Goal: Task Accomplishment & Management: Use online tool/utility

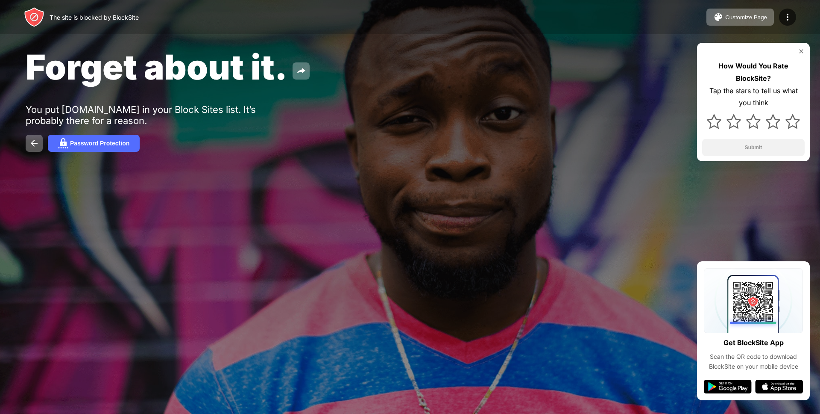
click at [802, 51] on img at bounding box center [801, 51] width 7 height 7
